Goal: Task Accomplishment & Management: Use online tool/utility

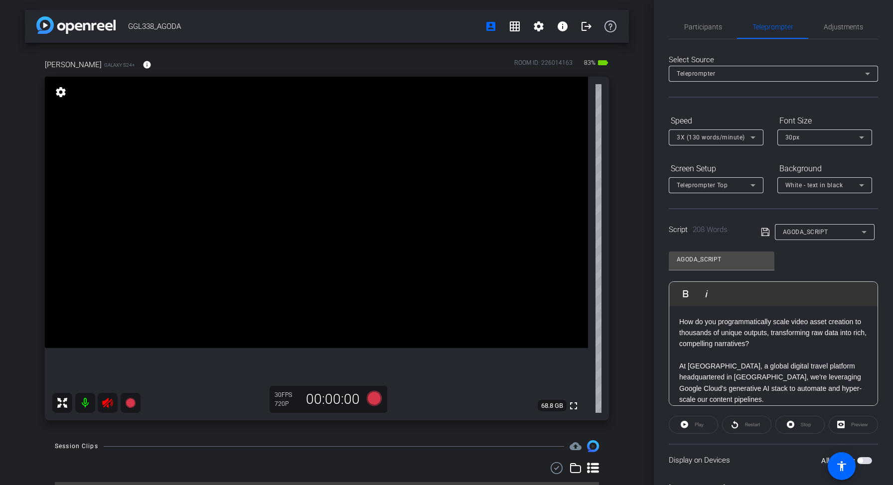
click at [84, 401] on mat-icon at bounding box center [85, 403] width 20 height 20
click at [684, 319] on p "How do you programmatically scale video asset creation to thousands of unique o…" at bounding box center [773, 332] width 188 height 33
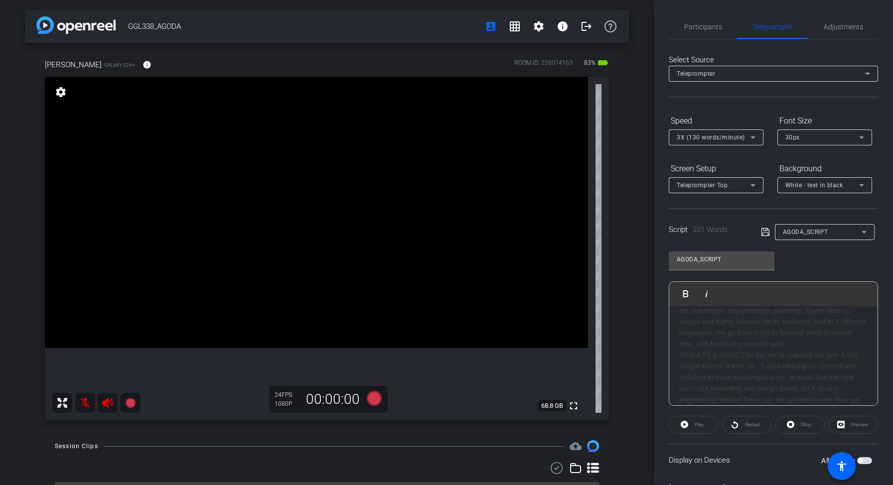
click at [740, 356] on div "RESULTS & IMPACTSo far, we’ve cranked out over 4,000 unique videos. It took us.…" at bounding box center [773, 383] width 188 height 67
click at [746, 342] on div "INTRO / HOOKCreating videos is fun. Creating one is easy. Ten? That’s when it g…" at bounding box center [773, 372] width 188 height 112
click at [728, 260] on input "AGODA_SCRIPT" at bounding box center [721, 260] width 90 height 12
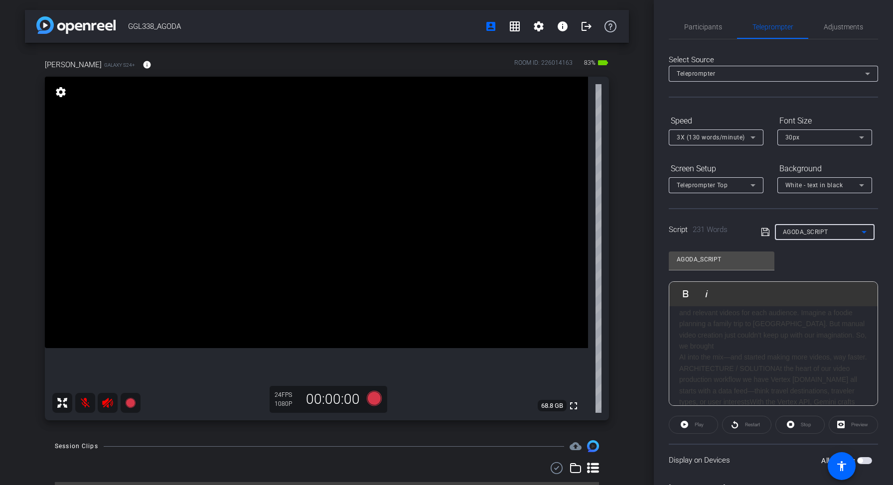
click at [809, 237] on div "AGODA_SCRIPT" at bounding box center [822, 232] width 79 height 12
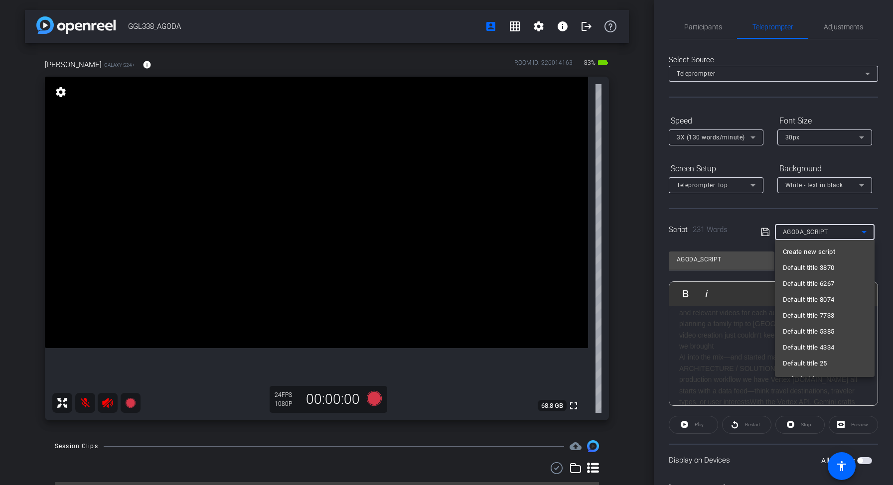
scroll to position [218, 0]
click at [730, 365] on div at bounding box center [446, 242] width 893 height 485
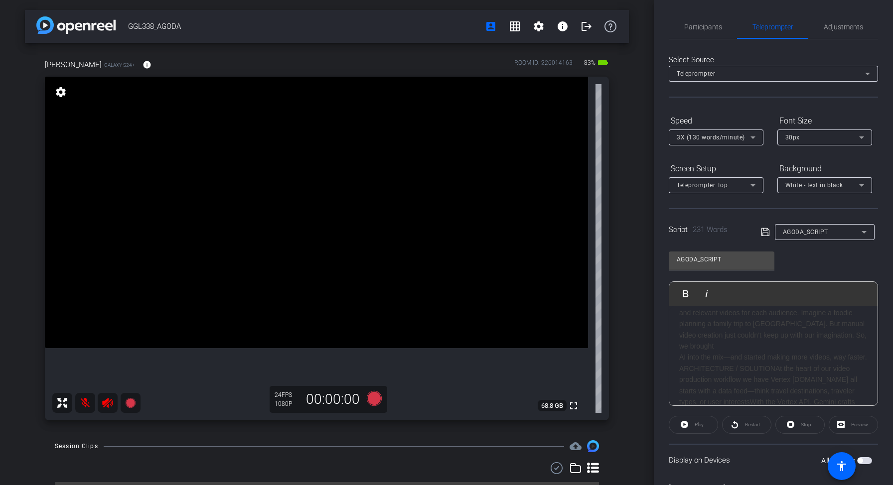
click at [743, 366] on div "AI into the mix—and started making more videos, way faster. ARCHITECTURE / SOLU…" at bounding box center [773, 391] width 188 height 78
type input "AGODA_SCRIPT_02"
click at [739, 353] on div "INTRO / HOOKCreating videos is fun. Creating one is easy. Ten? That’s when it g…" at bounding box center [773, 372] width 188 height 112
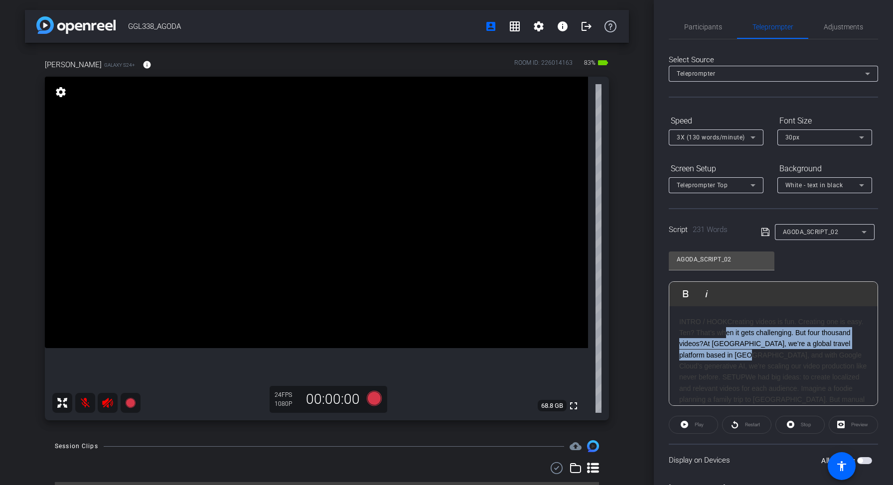
drag, startPoint x: 723, startPoint y: 333, endPoint x: 730, endPoint y: 359, distance: 26.7
click at [730, 359] on div "INTRO / HOOKCreating videos is fun. Creating one is easy. Ten? That’s when it g…" at bounding box center [773, 372] width 188 height 112
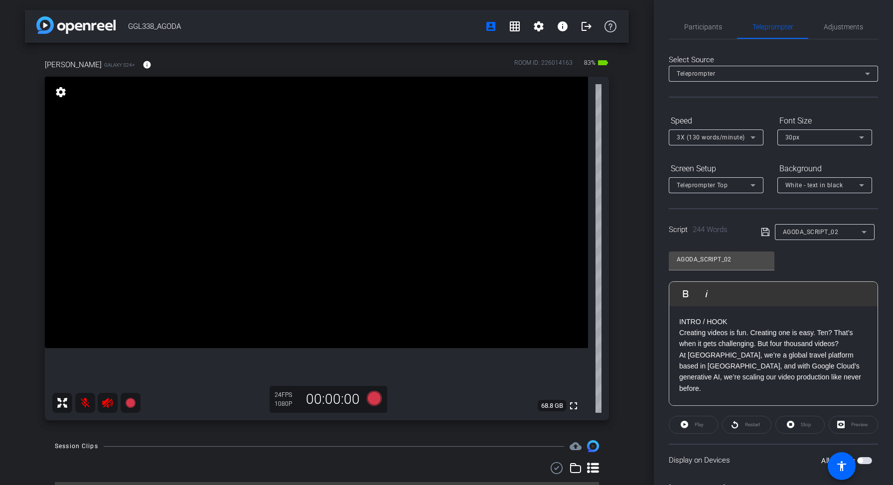
click at [746, 322] on p "INTRO / HOOK" at bounding box center [773, 321] width 188 height 11
click at [526, 348] on video at bounding box center [316, 212] width 543 height 271
click at [831, 76] on div "Teleprompter" at bounding box center [770, 73] width 188 height 12
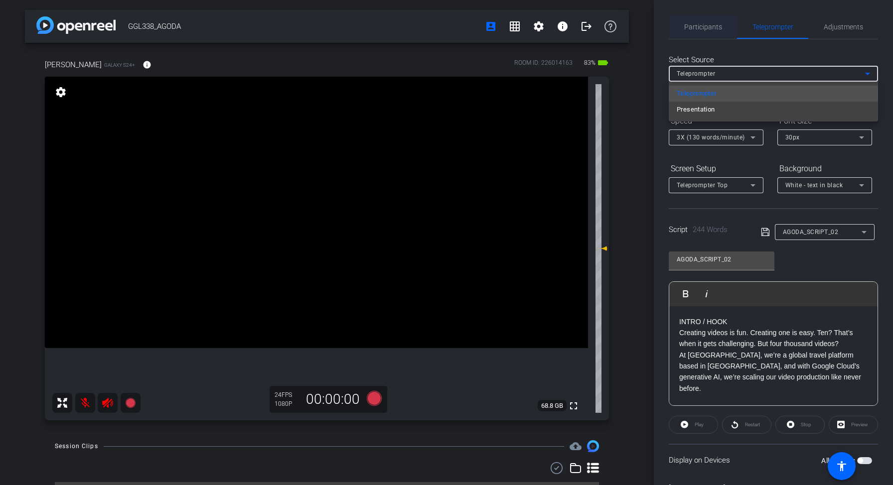
click at [699, 37] on div at bounding box center [446, 242] width 893 height 485
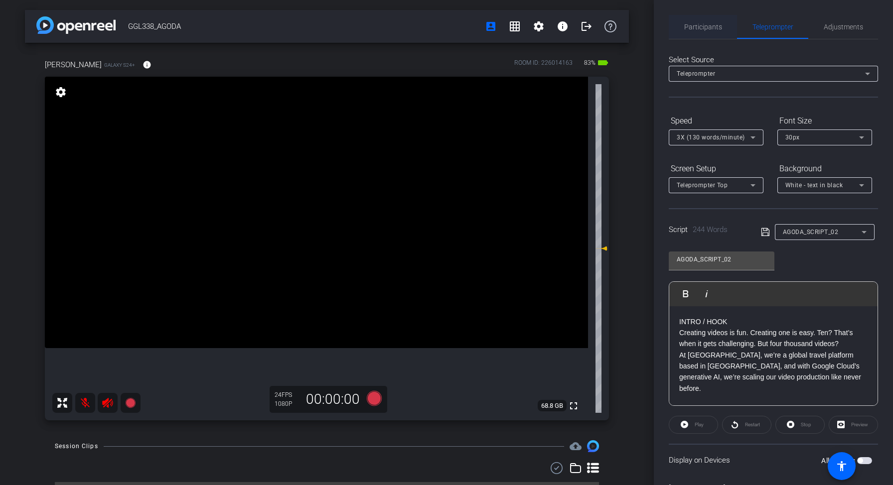
click at [698, 36] on span "Participants" at bounding box center [703, 27] width 38 height 24
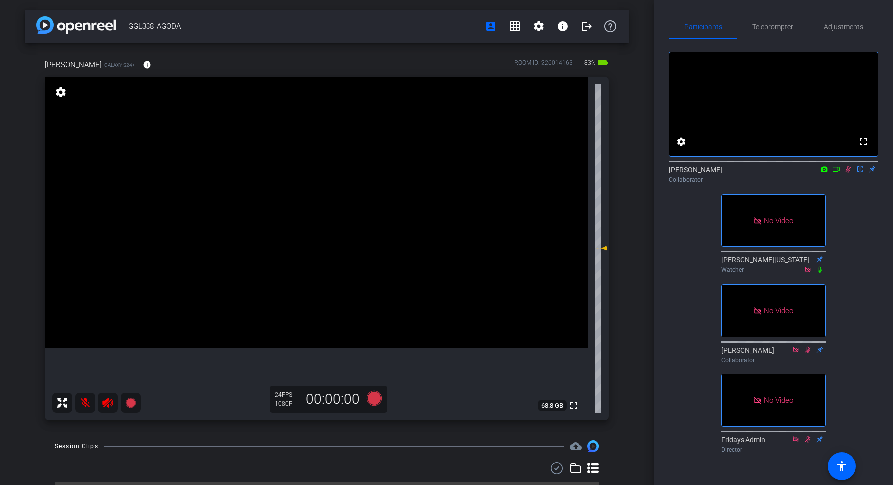
click at [847, 174] on mat-icon at bounding box center [848, 169] width 12 height 9
click at [759, 33] on span "Teleprompter" at bounding box center [772, 27] width 41 height 24
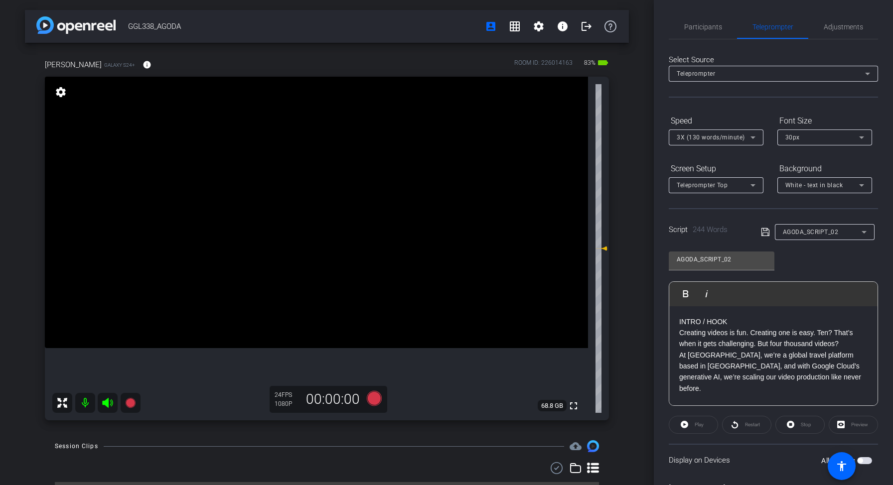
click at [725, 321] on p "INTRO / HOOK" at bounding box center [773, 321] width 188 height 11
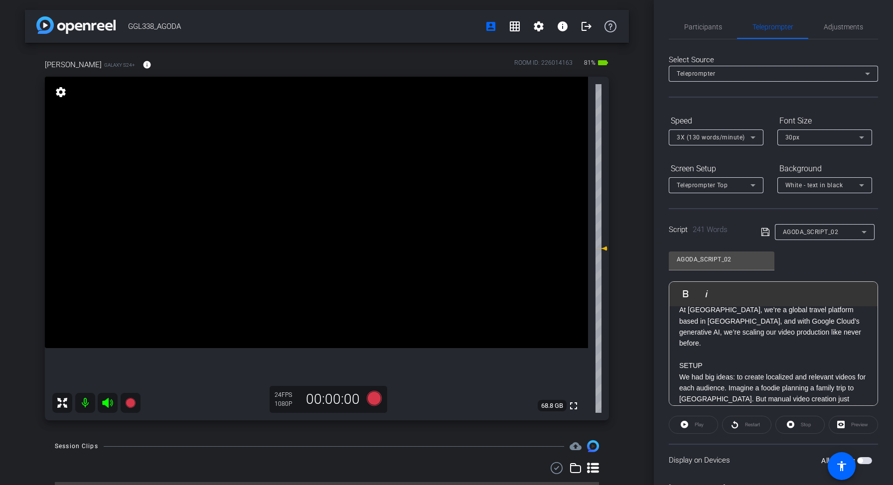
scroll to position [33, 0]
click at [709, 350] on p at bounding box center [773, 355] width 188 height 11
click at [701, 361] on p "SETUP" at bounding box center [773, 366] width 188 height 11
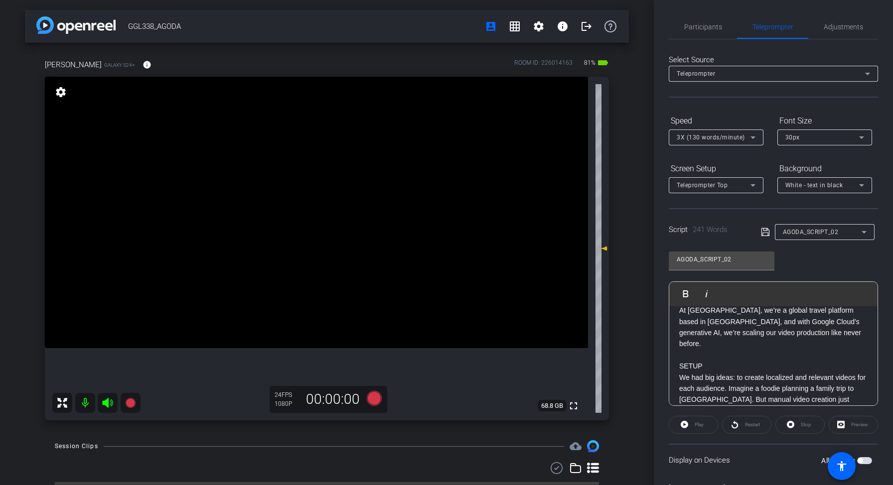
click at [701, 361] on p "SETUP" at bounding box center [773, 366] width 188 height 11
click at [793, 393] on p "We had big ideas: to create localized and relevant videos for each audience. Im…" at bounding box center [773, 383] width 188 height 45
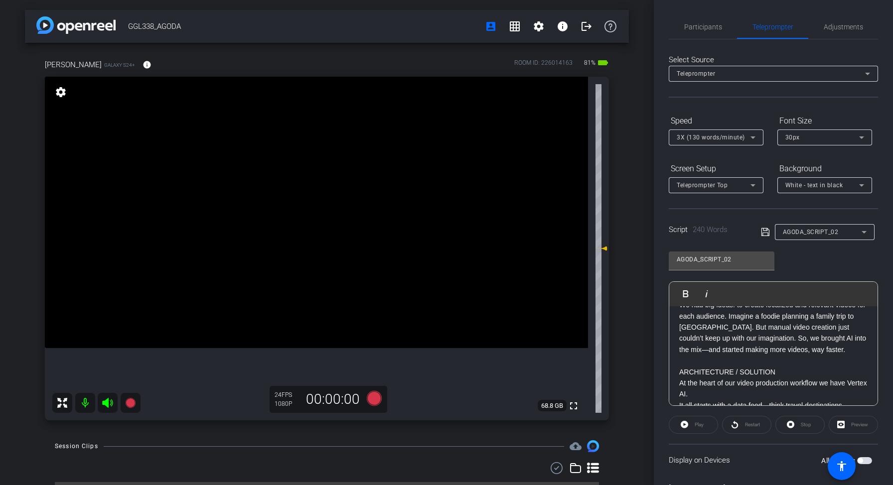
scroll to position [103, 0]
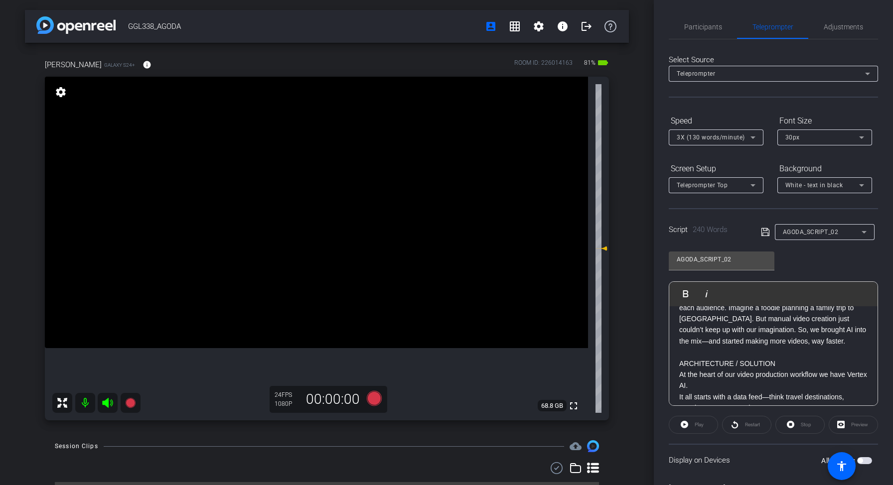
click at [760, 358] on p "ARCHITECTURE / SOLUTION" at bounding box center [773, 363] width 188 height 11
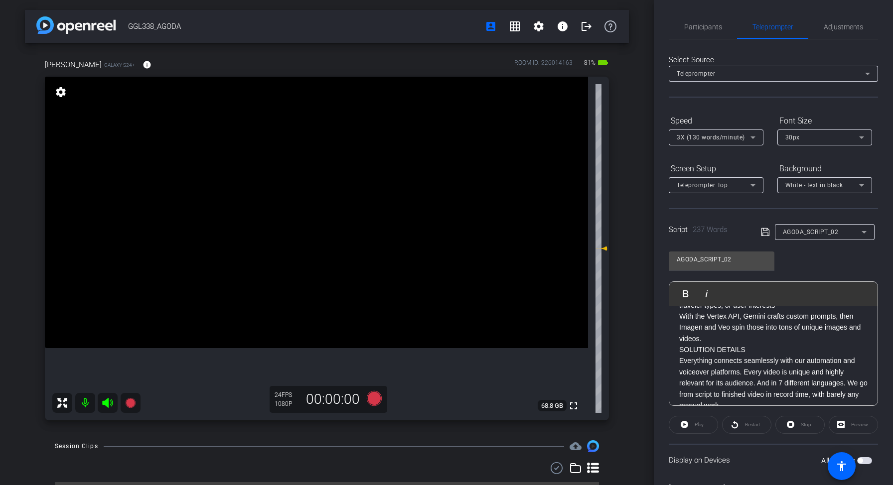
scroll to position [220, 0]
click at [727, 353] on p "Everything connects seamlessly with our automation and voiceover platforms. Eve…" at bounding box center [773, 381] width 188 height 56
click at [723, 342] on p "SOLUTION DETAILS" at bounding box center [773, 347] width 188 height 11
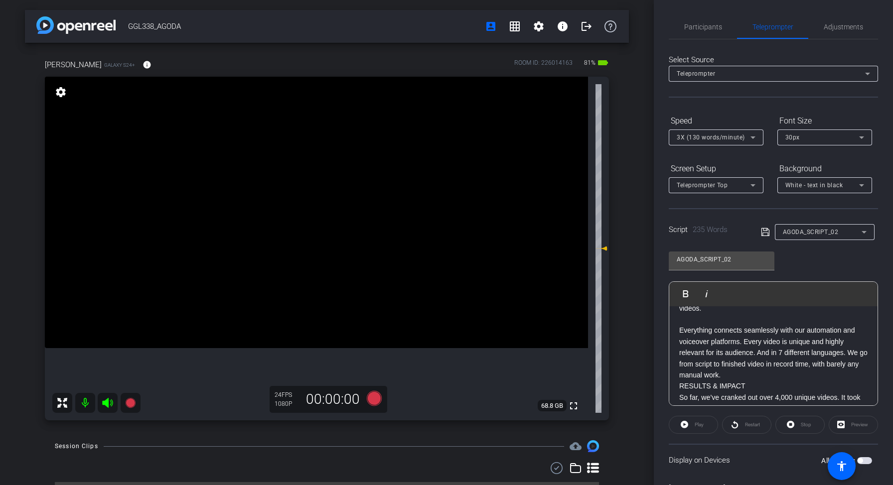
scroll to position [254, 0]
click at [725, 375] on p "RESULTS & IMPACT" at bounding box center [773, 380] width 188 height 11
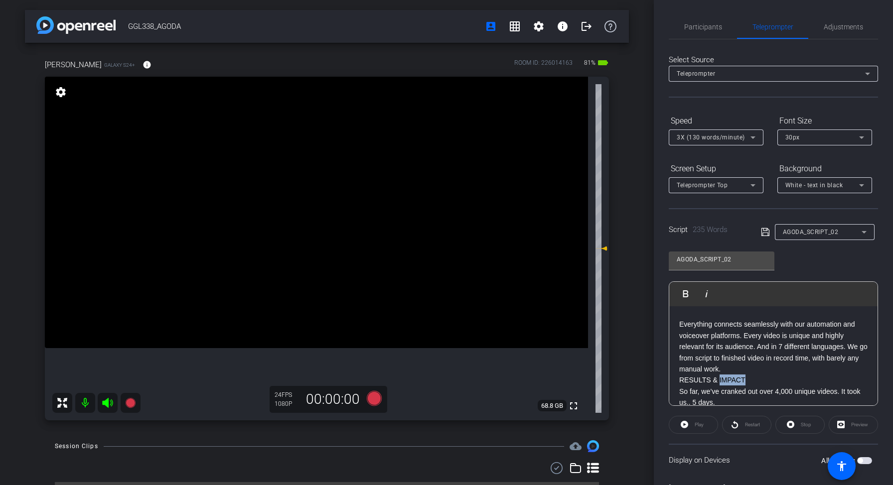
click at [725, 375] on p "RESULTS & IMPACT" at bounding box center [773, 380] width 188 height 11
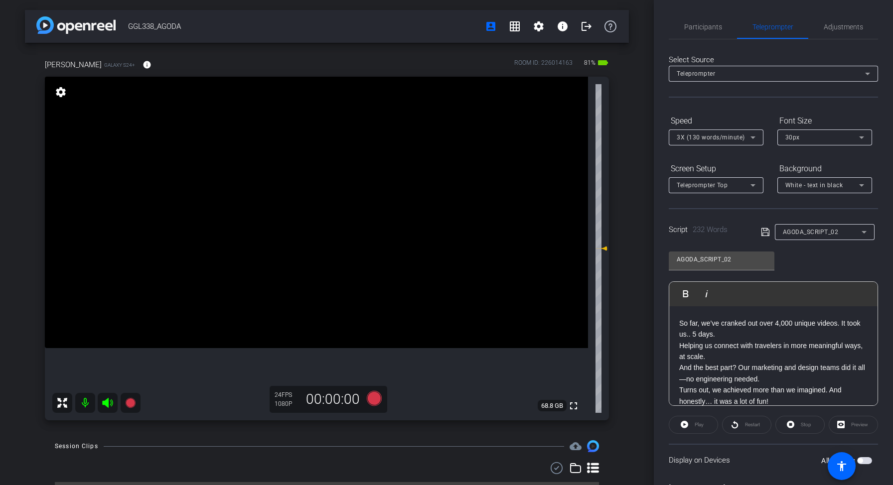
scroll to position [28, 0]
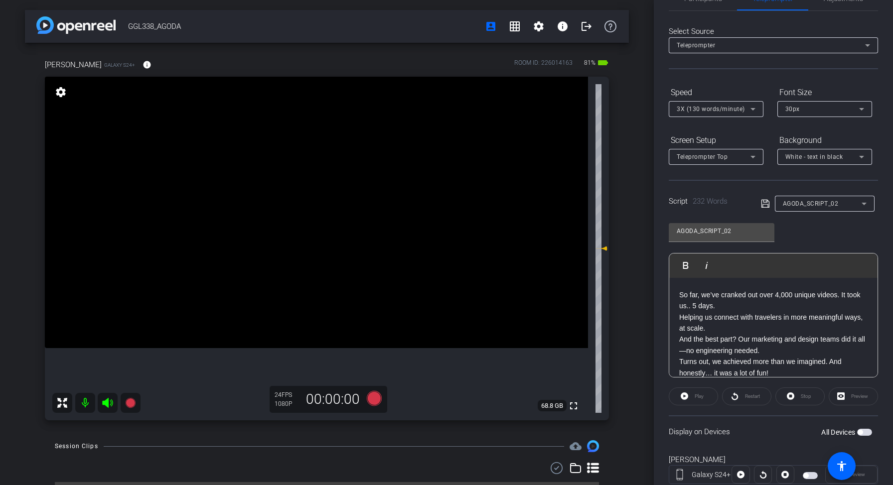
click at [742, 321] on p "Helping us connect with travelers in more meaningful ways, at scale." at bounding box center [773, 323] width 188 height 22
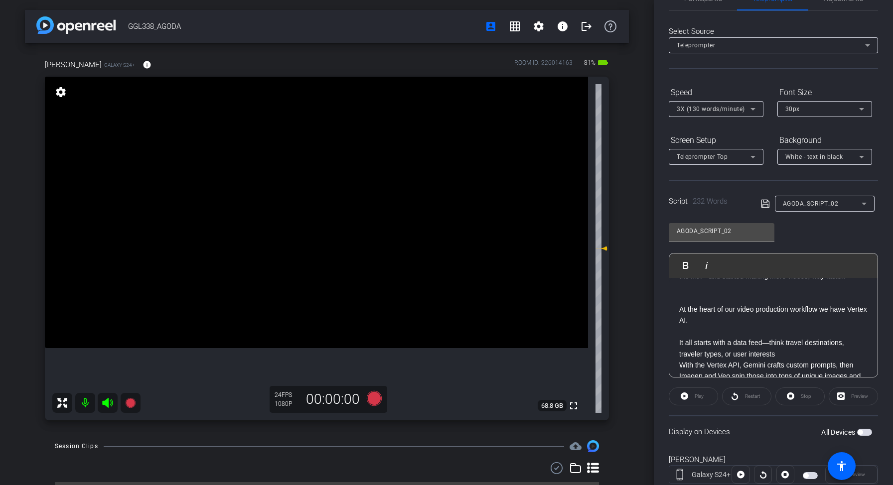
scroll to position [78, 0]
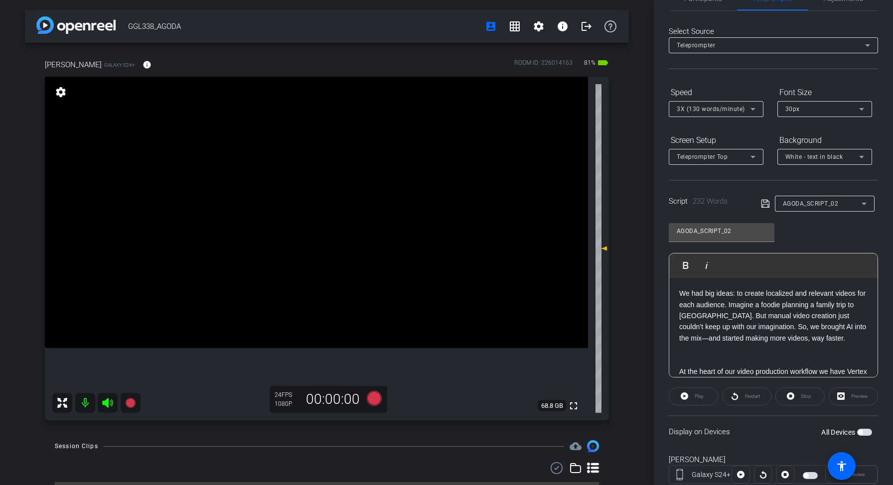
click at [712, 355] on p at bounding box center [773, 360] width 188 height 11
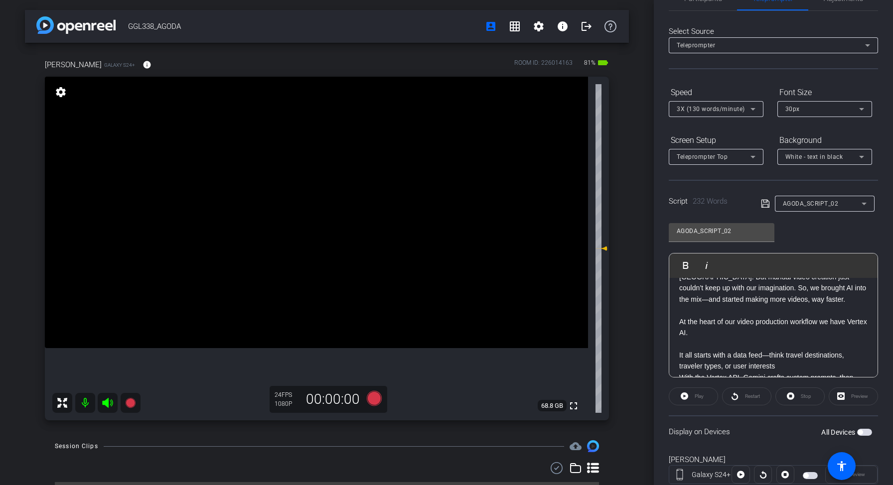
scroll to position [141, 0]
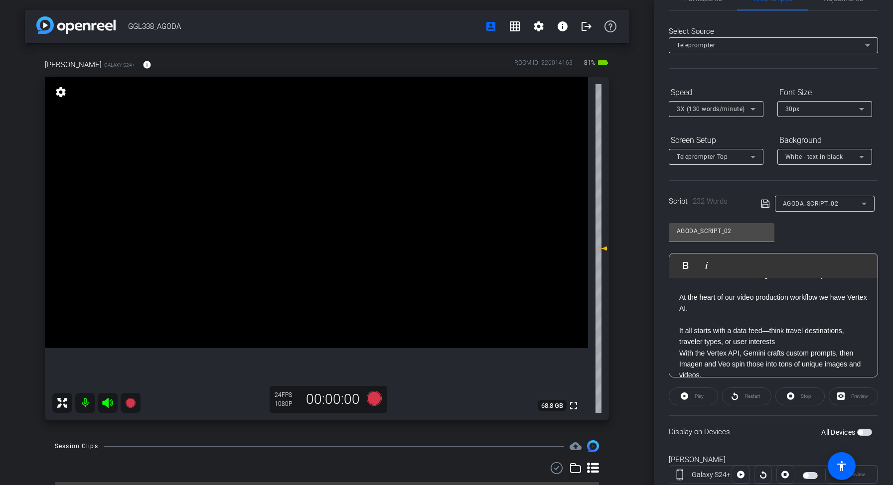
click at [681, 348] on p "With the Vertex API, Gemini crafts custom prompts, then Imagen and Veo spin tho…" at bounding box center [773, 364] width 188 height 33
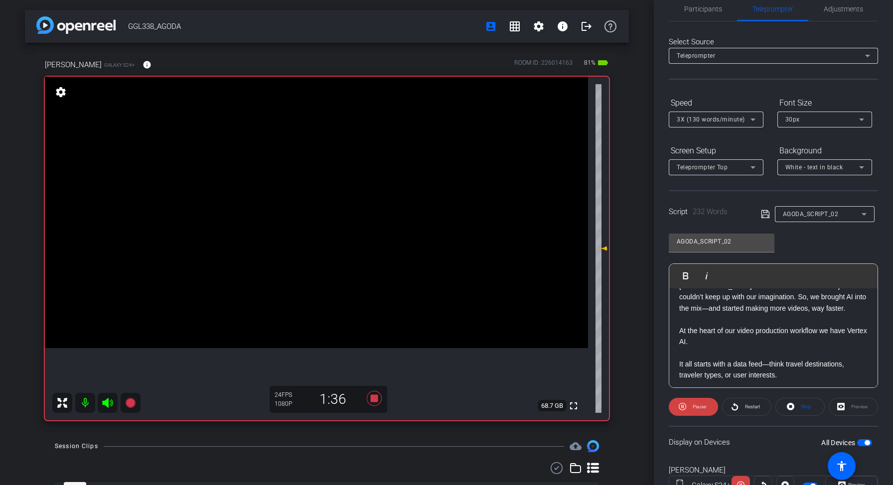
scroll to position [119, 0]
click at [697, 10] on span "Participants" at bounding box center [703, 8] width 38 height 7
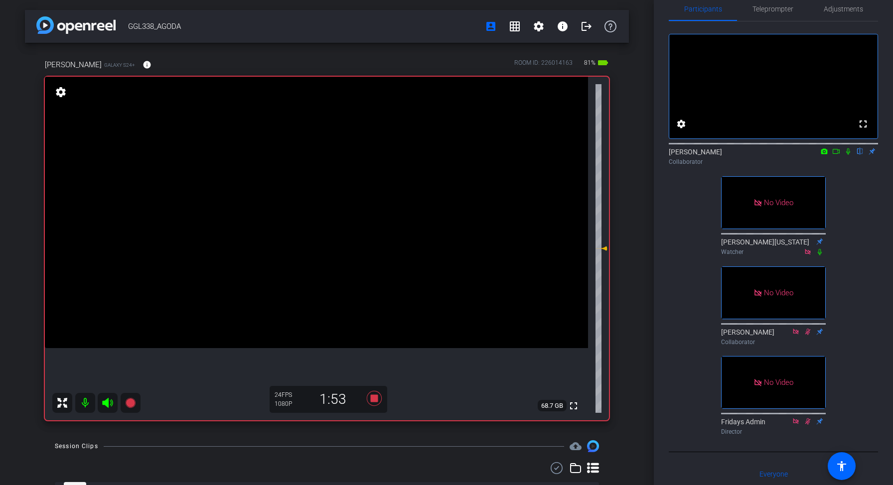
click at [813, 257] on mat-icon at bounding box center [819, 252] width 12 height 9
click at [770, 8] on span "Teleprompter" at bounding box center [772, 8] width 41 height 7
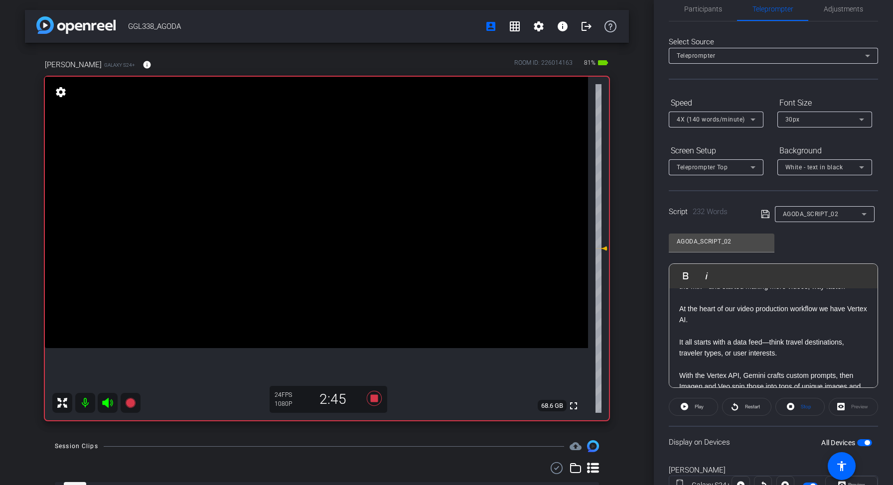
scroll to position [136, 0]
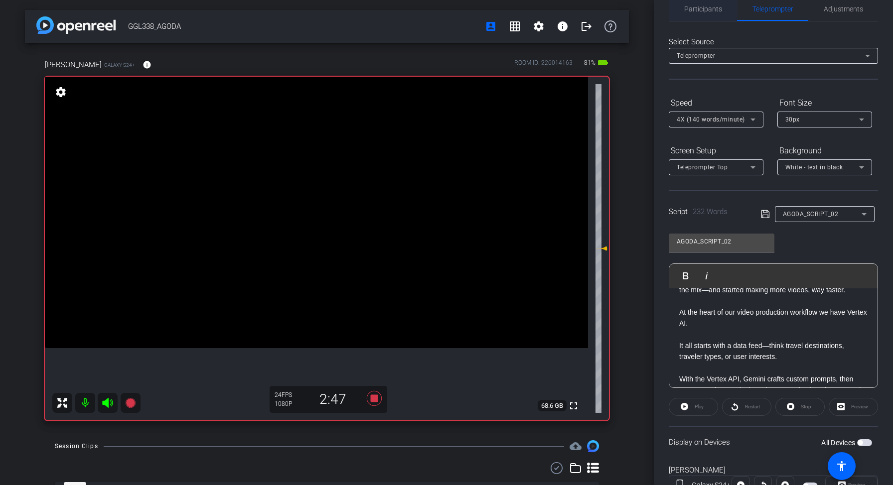
click at [702, 14] on span "Participants" at bounding box center [703, 9] width 38 height 24
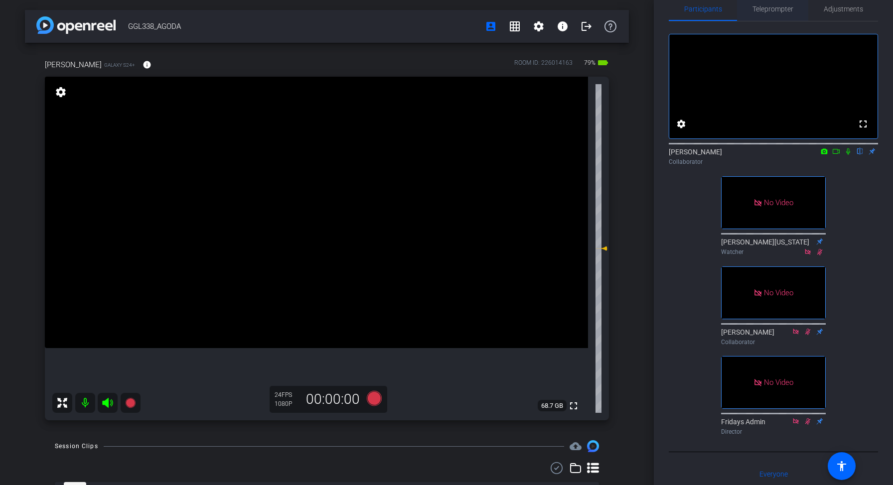
click at [763, 12] on span "Teleprompter" at bounding box center [772, 8] width 41 height 7
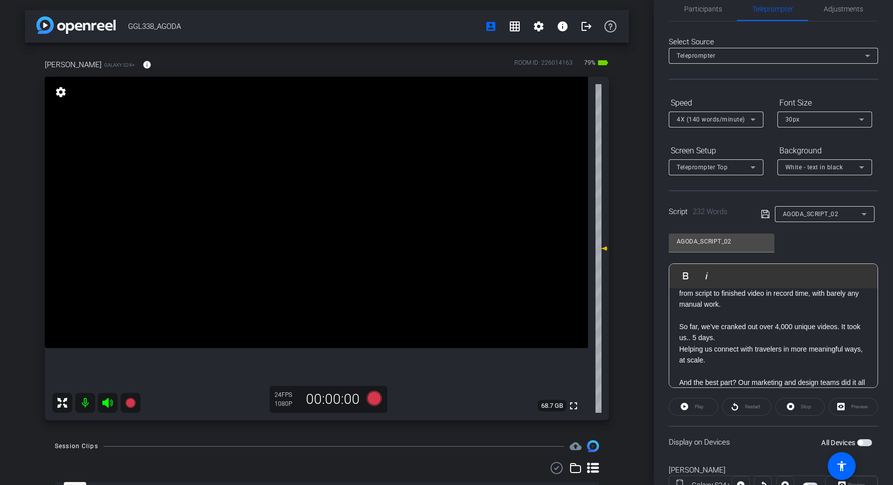
scroll to position [282, 0]
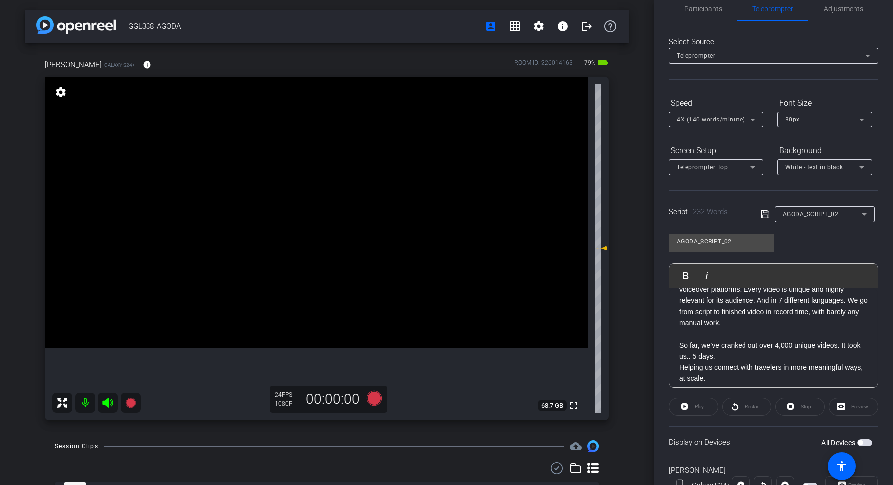
click at [721, 348] on p "So far, we’ve cranked out over 4,000 unique videos. It took us.. 5 days." at bounding box center [773, 351] width 188 height 22
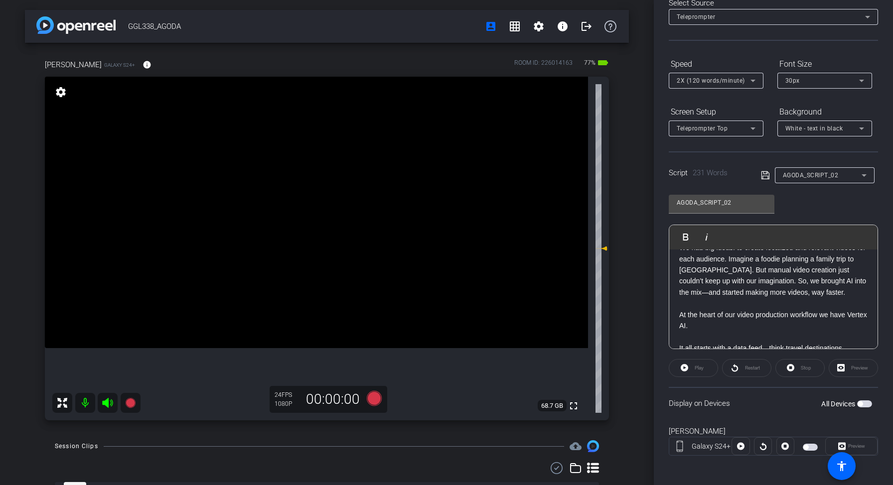
scroll to position [97, 0]
click at [679, 307] on p "At the heart of our video production workflow we have Vertex AI." at bounding box center [773, 318] width 188 height 22
drag, startPoint x: 834, startPoint y: 320, endPoint x: 841, endPoint y: 304, distance: 17.6
click at [841, 304] on div "Creating videos is fun. Creating one is easy. Ten? That’s when it gets challeng…" at bounding box center [773, 396] width 208 height 488
click at [706, 307] on p "Vertex Ai is at the heart of our video production workflow." at bounding box center [773, 312] width 188 height 11
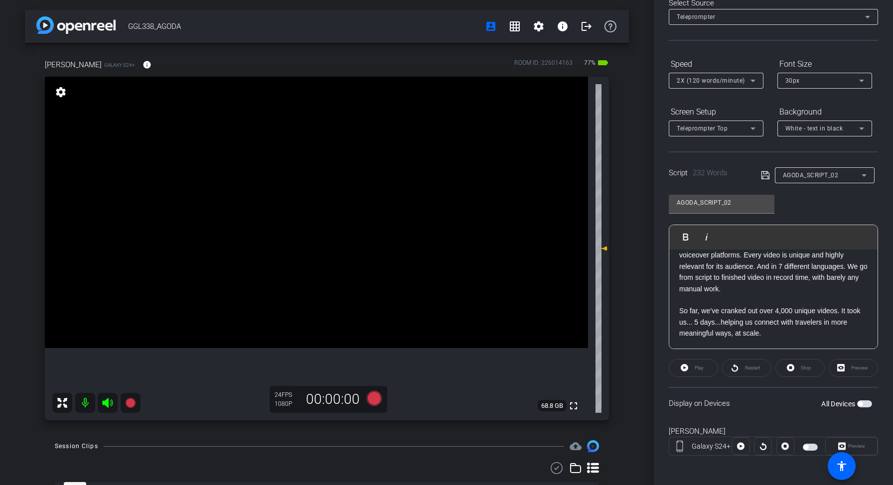
scroll to position [267, 0]
click at [720, 311] on p "So far, we’ve cranked out over 4,000 unique videos. It took us... 5 days...help…" at bounding box center [773, 321] width 188 height 33
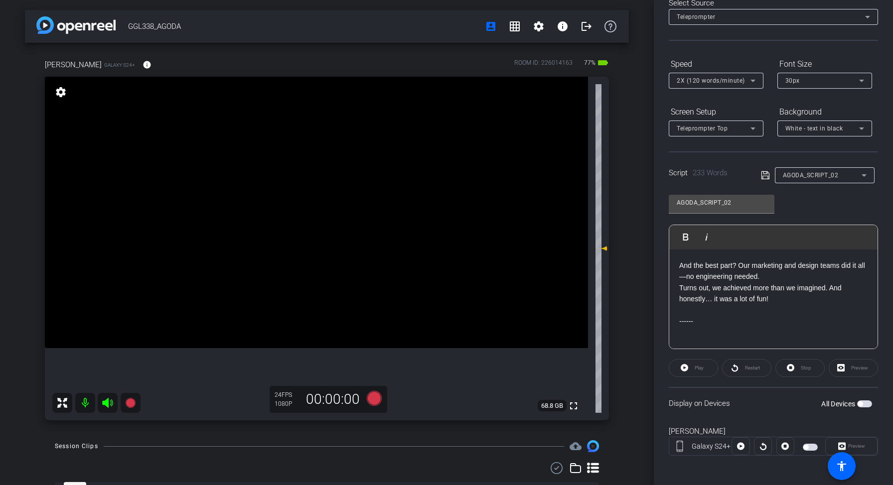
scroll to position [358, 0]
click at [711, 303] on p at bounding box center [773, 308] width 188 height 11
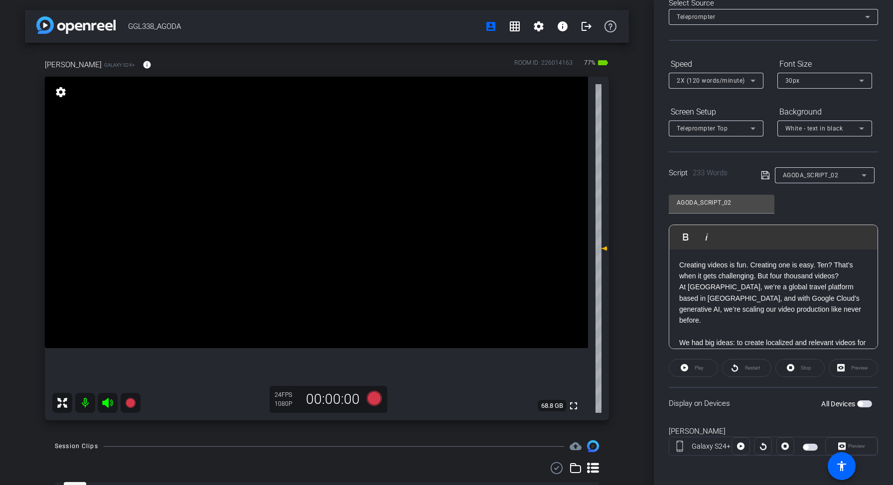
scroll to position [0, 0]
click at [840, 273] on p "Creating videos is fun. Creating one is easy. Ten? That’s when it gets challeng…" at bounding box center [773, 271] width 188 height 22
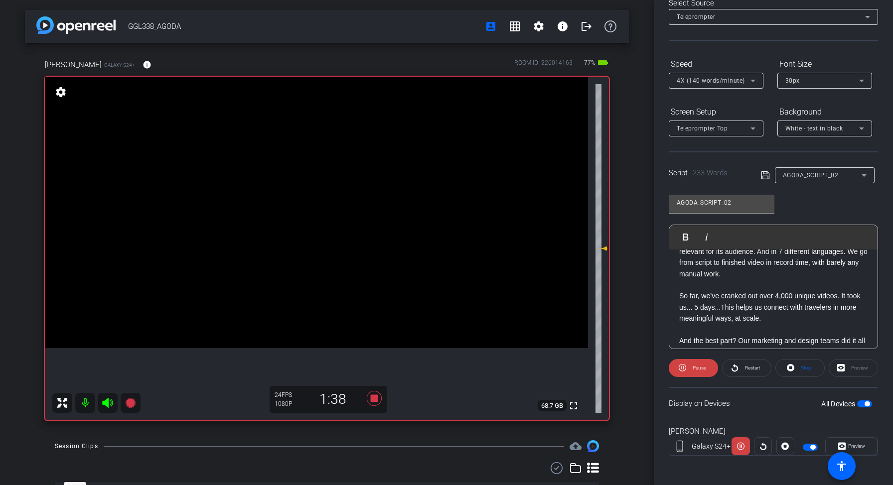
scroll to position [311, 0]
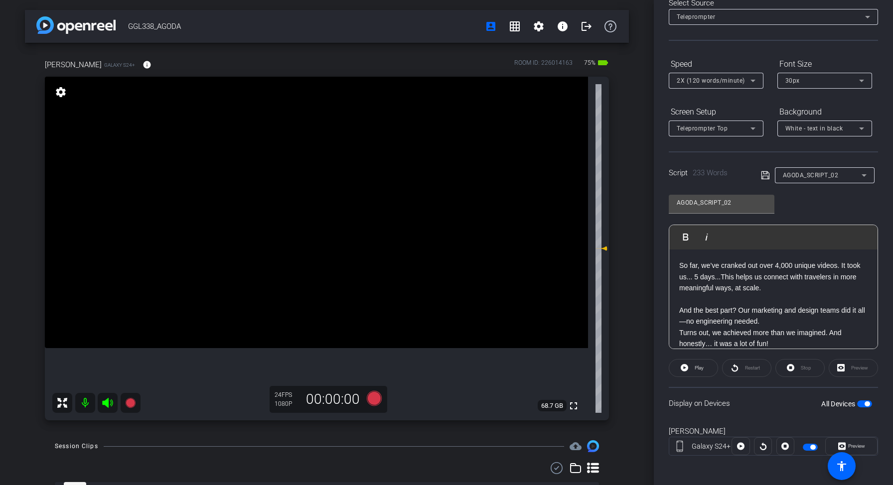
click at [734, 332] on p "Turns out, we achieved more than we imagined. And honestly… it was a lot of fun!" at bounding box center [773, 338] width 188 height 22
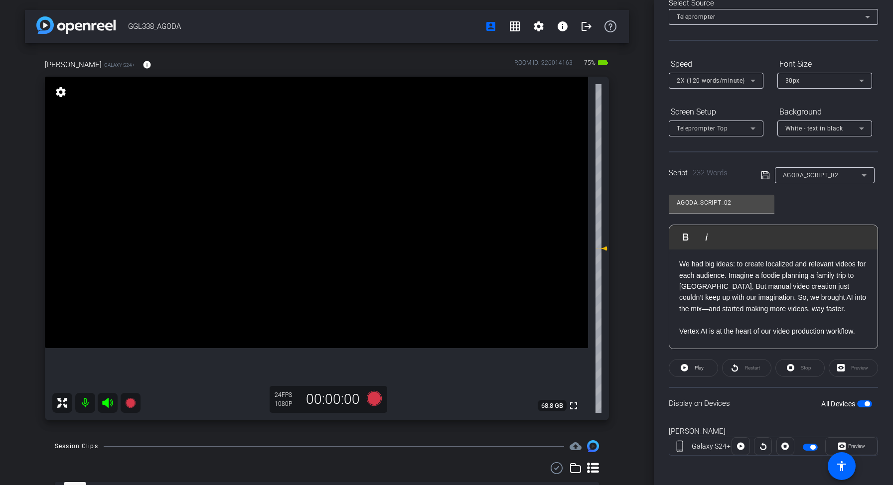
scroll to position [0, 0]
click at [847, 274] on p "Creating videos is fun. Creating one is easy. Ten? That’s when it gets challeng…" at bounding box center [773, 271] width 188 height 22
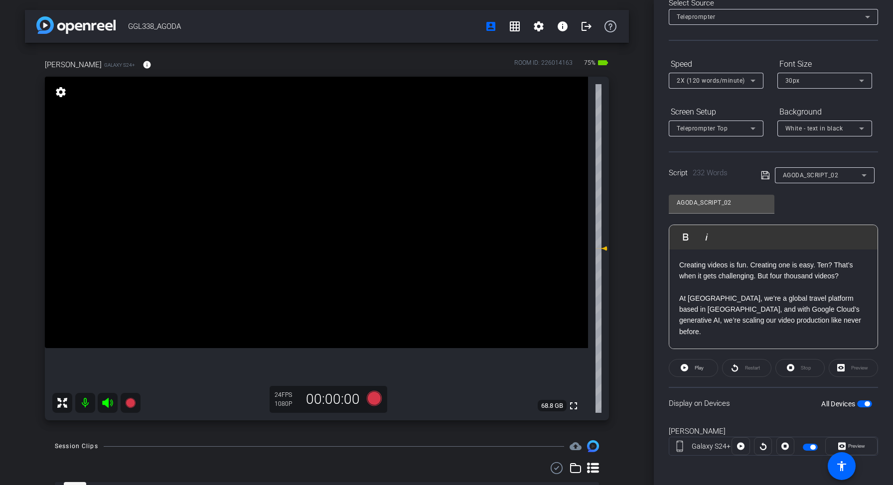
click at [678, 266] on div "Creating videos is fun. Creating one is easy. Ten? That’s when it gets challeng…" at bounding box center [773, 494] width 208 height 488
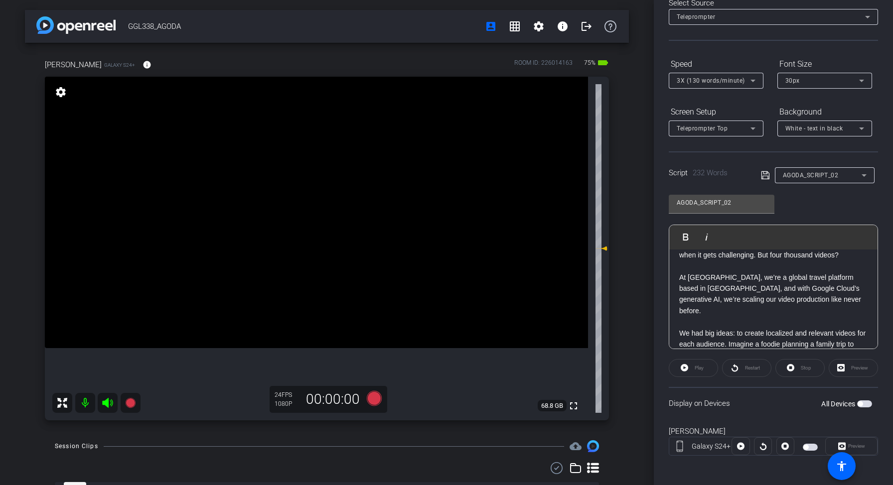
click at [835, 287] on p "At [GEOGRAPHIC_DATA], we’re a global travel platform based in [GEOGRAPHIC_DATA]…" at bounding box center [773, 294] width 188 height 45
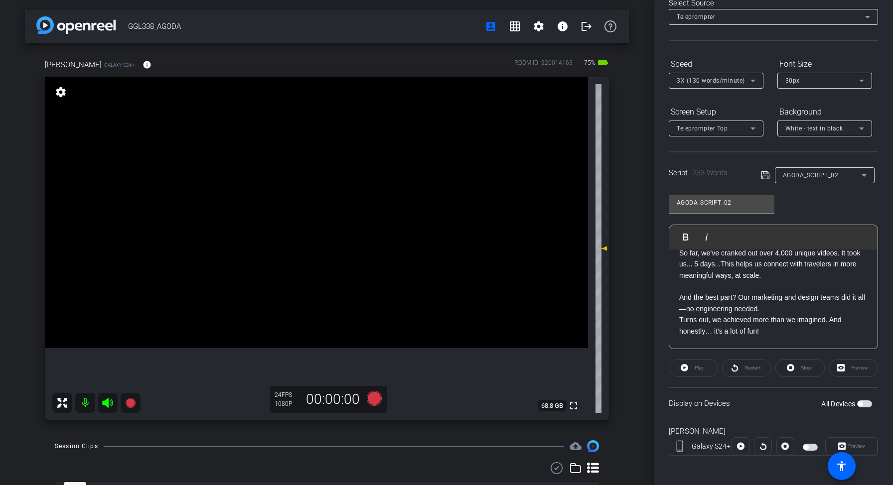
scroll to position [341, 0]
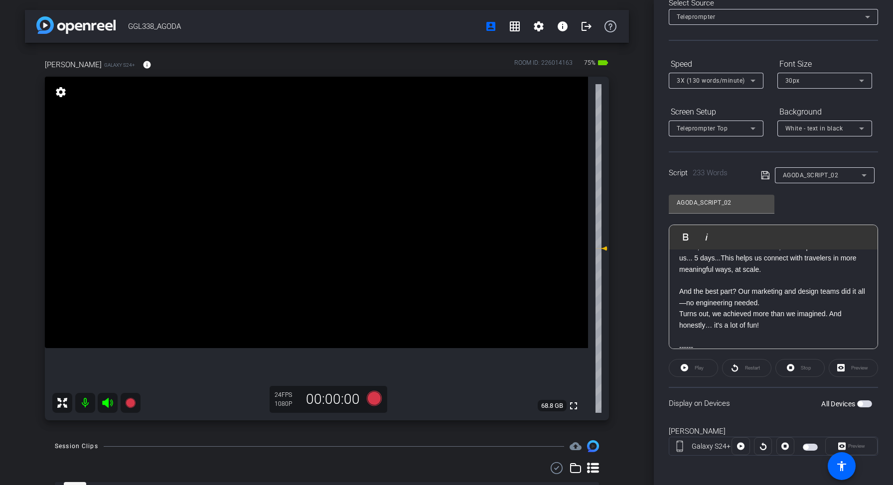
click at [780, 313] on p "Turns out, we achieved more than we imagined. And honestly… it's a lot of fun!" at bounding box center [773, 319] width 188 height 22
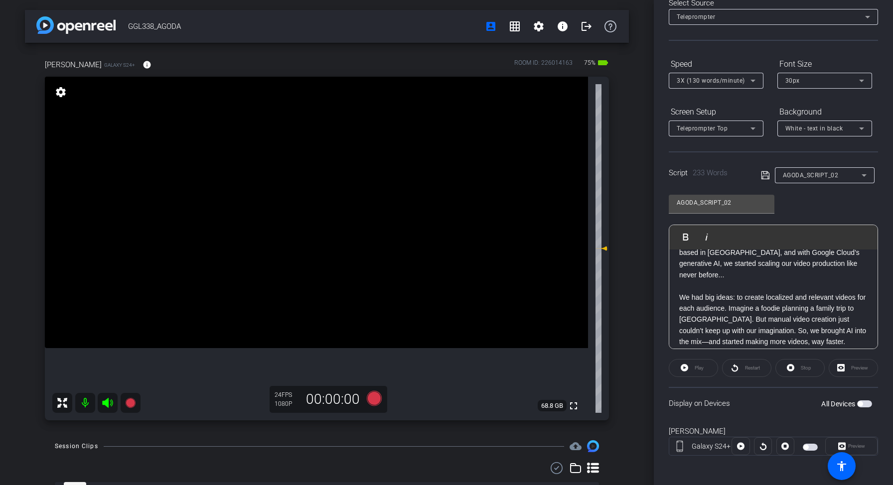
scroll to position [0, 0]
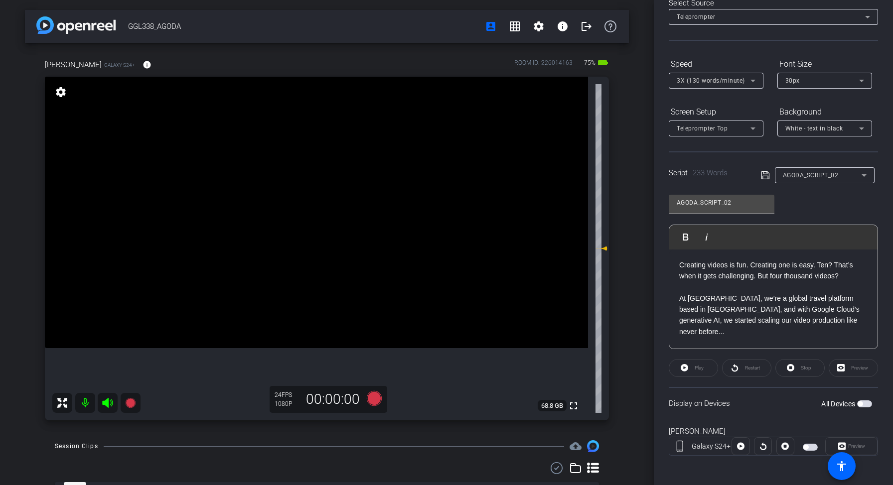
click at [780, 277] on p "Creating videos is fun. Creating one is easy. Ten? That’s when it gets challeng…" at bounding box center [773, 271] width 188 height 22
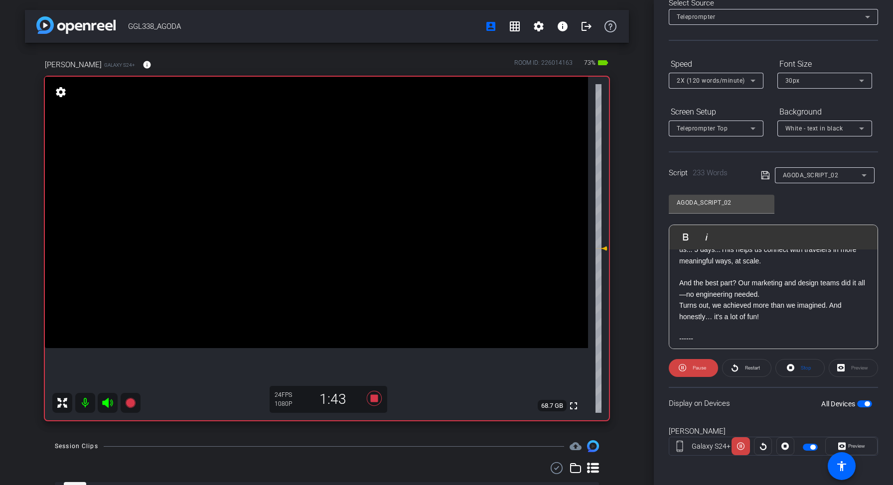
scroll to position [352, 0]
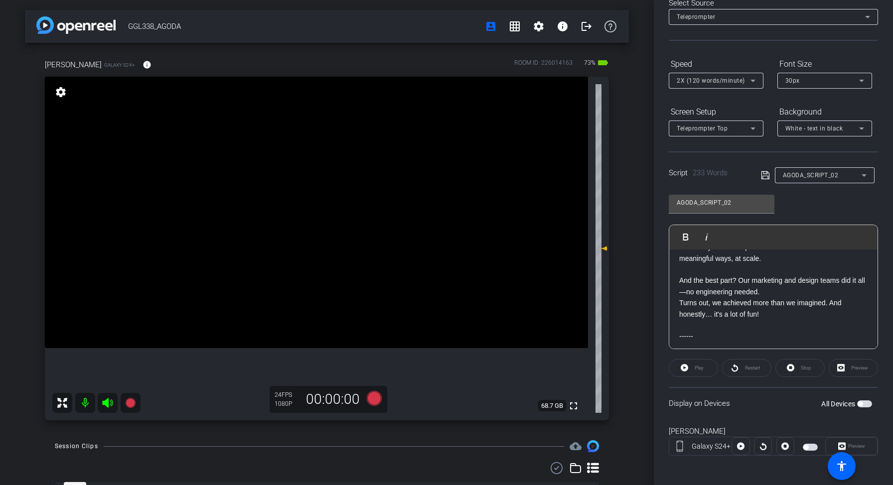
click at [761, 280] on p "And the best part? Our marketing and design teams did it all—no engineering nee…" at bounding box center [773, 286] width 188 height 22
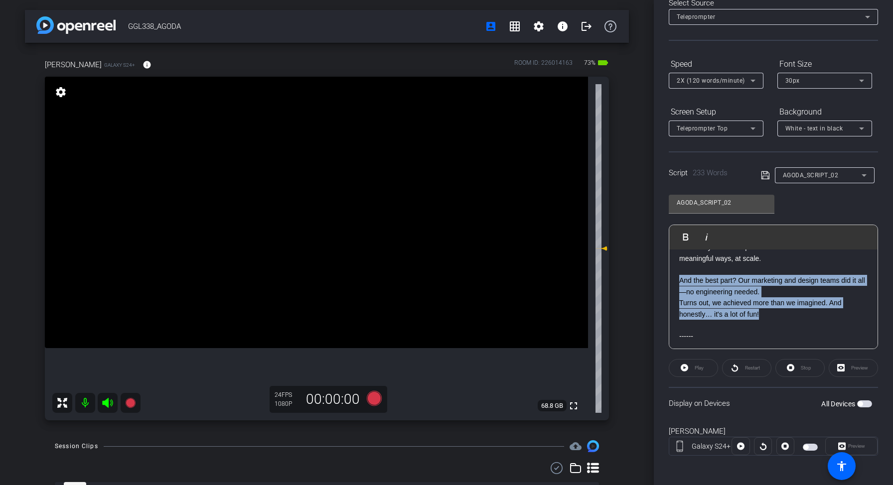
drag, startPoint x: 765, startPoint y: 300, endPoint x: 676, endPoint y: 271, distance: 93.7
click at [676, 271] on div "Creating videos is fun. Creating one is easy. Ten? That’s when it gets challeng…" at bounding box center [773, 141] width 208 height 488
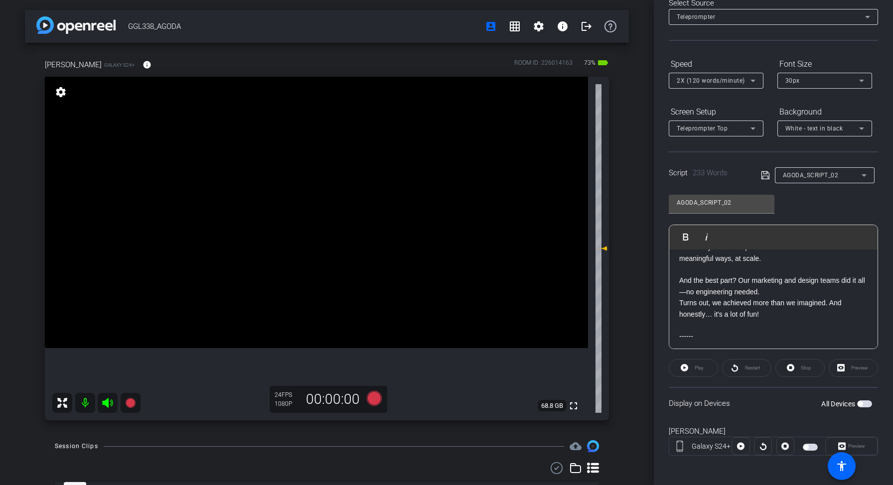
click at [744, 281] on p "And the best part? Our marketing and design teams did it all—no engineering nee…" at bounding box center [773, 286] width 188 height 22
click at [752, 297] on p "Turns out, we achieved more than we imagined. And honestly… it's a lot of fun!" at bounding box center [773, 308] width 188 height 22
click at [783, 320] on p at bounding box center [773, 325] width 188 height 11
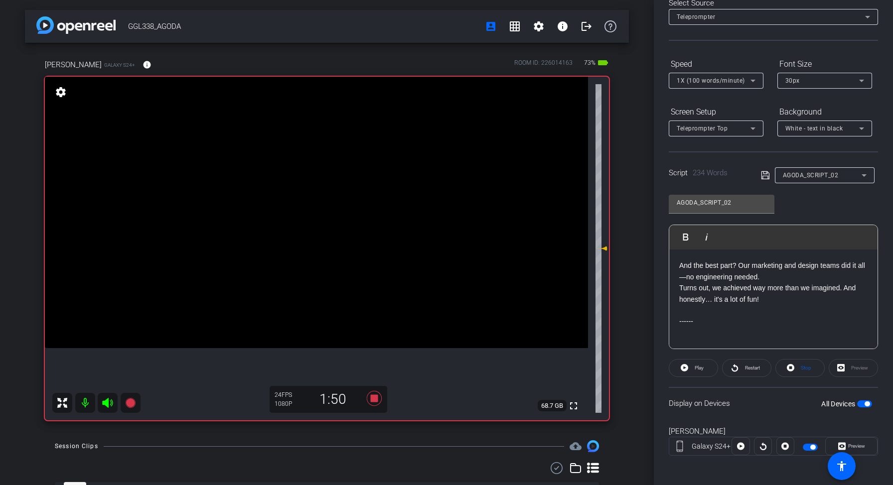
click at [767, 287] on p "Turns out, we achieved way more than we imagined. And honestly… it's a lot of f…" at bounding box center [773, 293] width 188 height 22
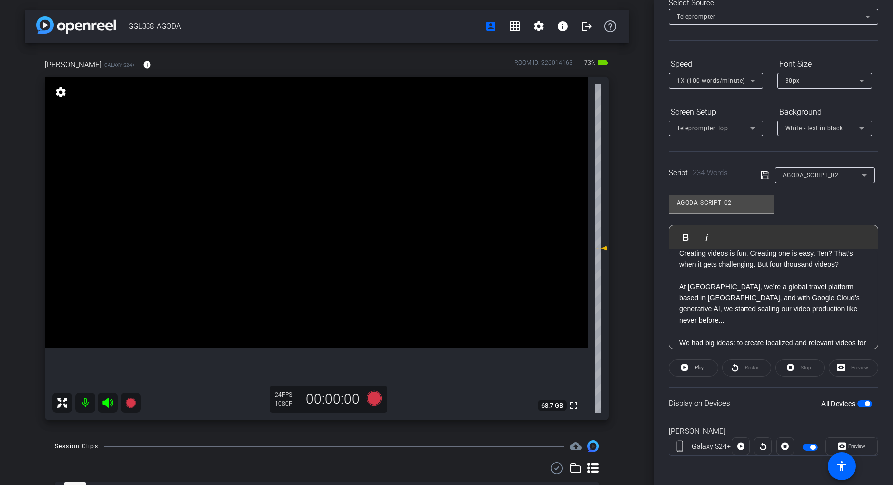
scroll to position [378, 0]
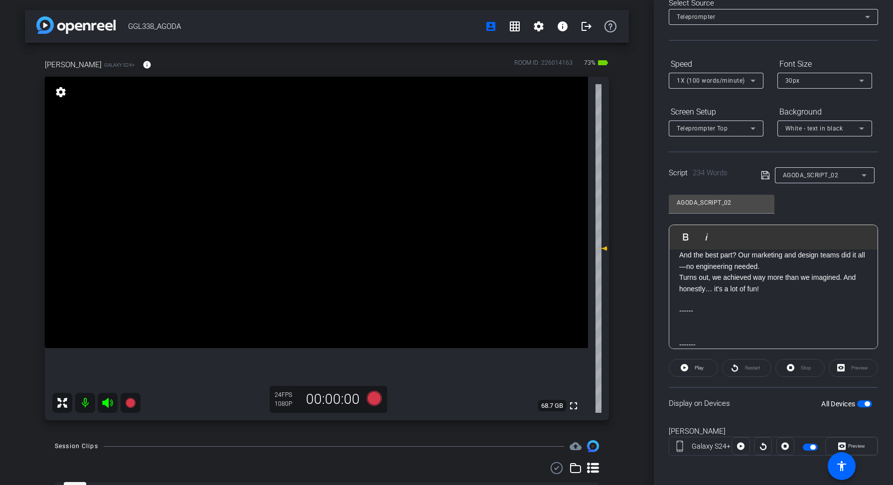
click at [772, 282] on p "Turns out, we achieved way more than we imagined. And honestly… it's a lot of f…" at bounding box center [773, 283] width 188 height 22
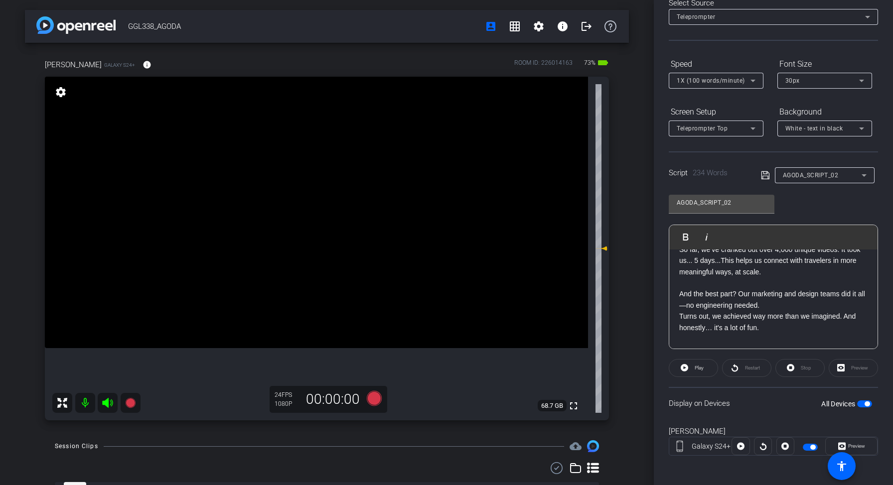
scroll to position [336, 0]
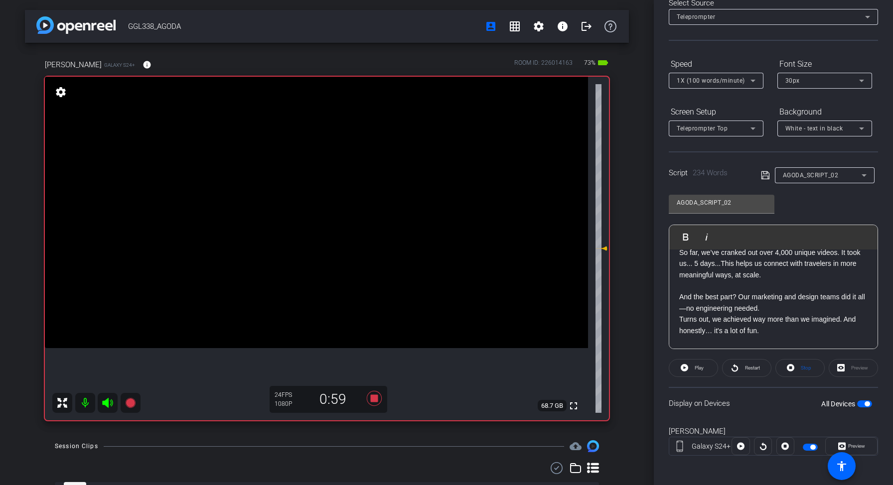
click at [773, 321] on p "Turns out, we achieved way more than we imagined. And honestly… it's a lot of f…" at bounding box center [773, 325] width 188 height 22
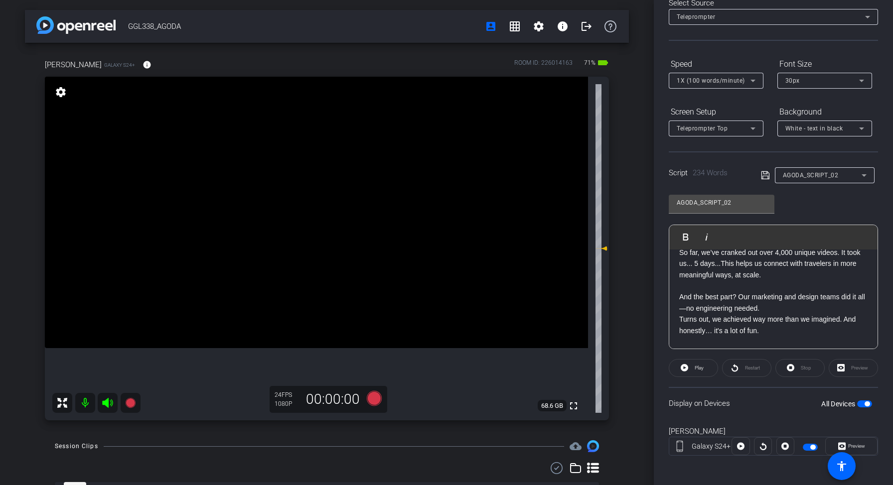
click at [734, 280] on p at bounding box center [773, 285] width 188 height 11
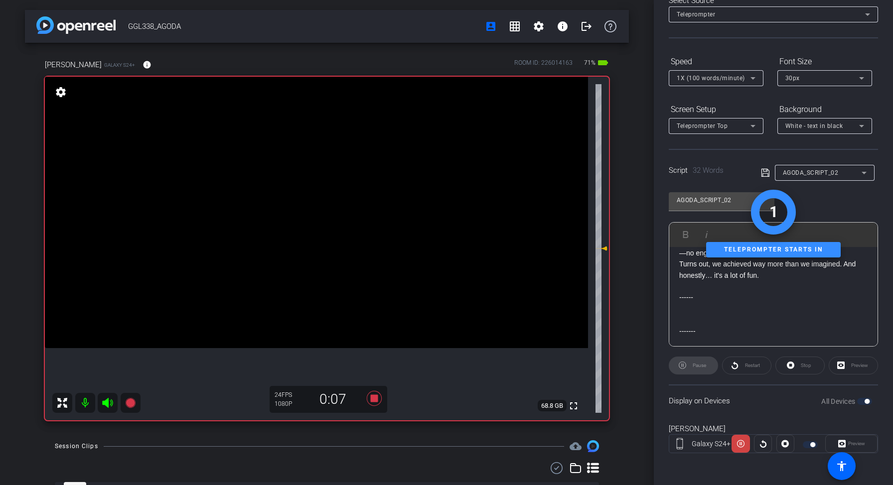
scroll to position [0, 0]
